Goal: Task Accomplishment & Management: Manage account settings

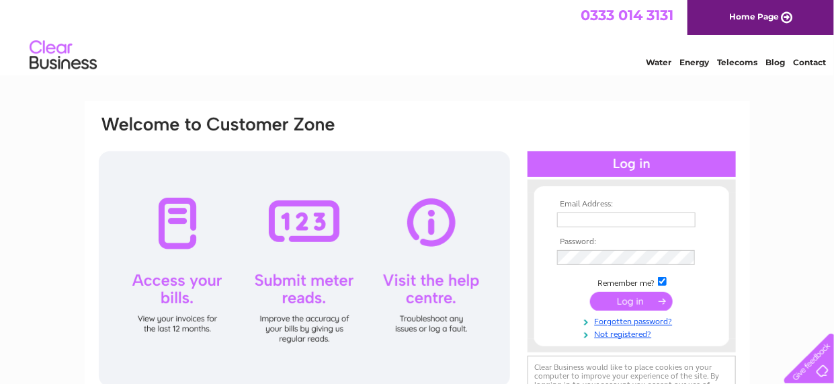
type input "info@glosmsinfo.org.uk"
click at [635, 305] on input "submit" at bounding box center [631, 301] width 83 height 19
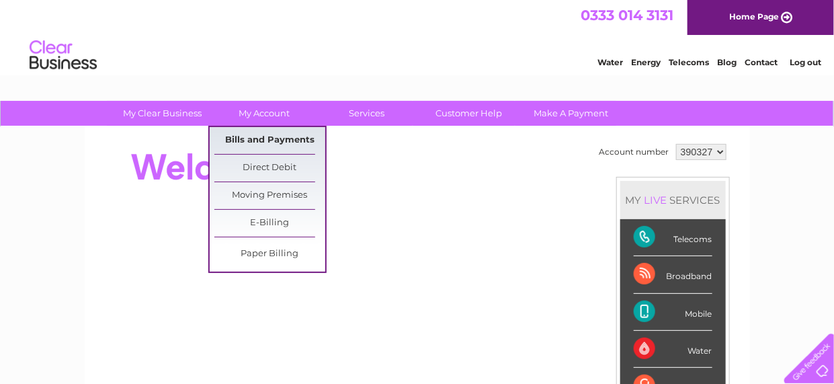
click at [263, 145] on link "Bills and Payments" at bounding box center [269, 140] width 111 height 27
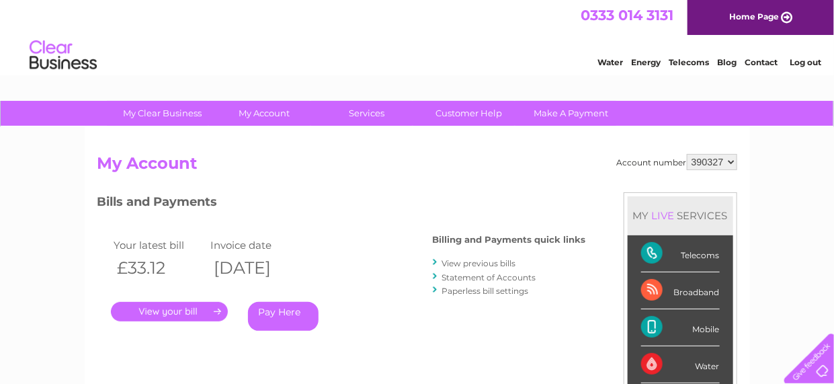
click at [185, 313] on link "." at bounding box center [169, 311] width 117 height 19
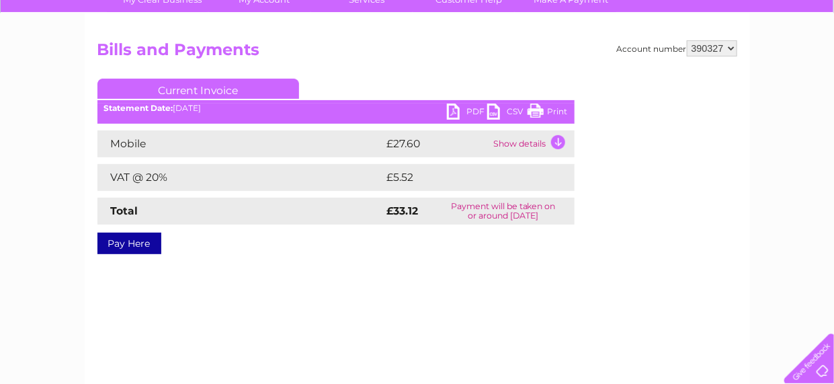
scroll to position [134, 0]
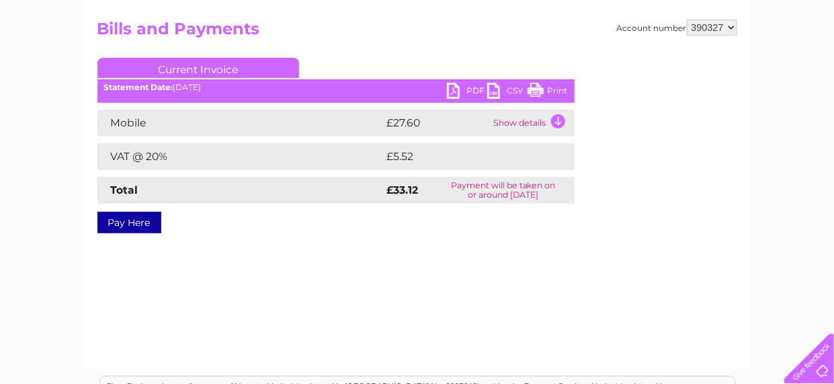
click at [474, 91] on link "PDF" at bounding box center [467, 92] width 40 height 19
